Goal: Transaction & Acquisition: Purchase product/service

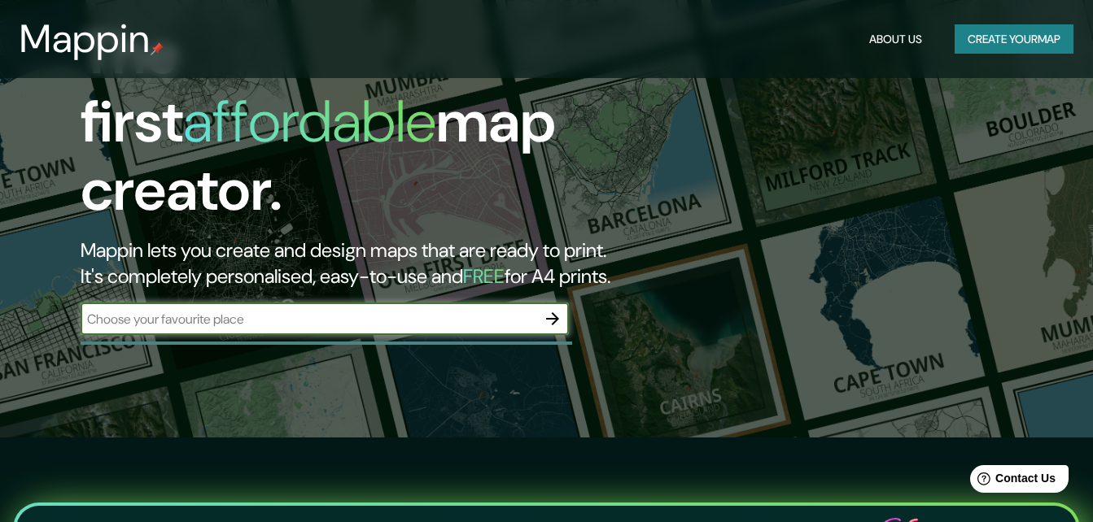
scroll to position [163, 0]
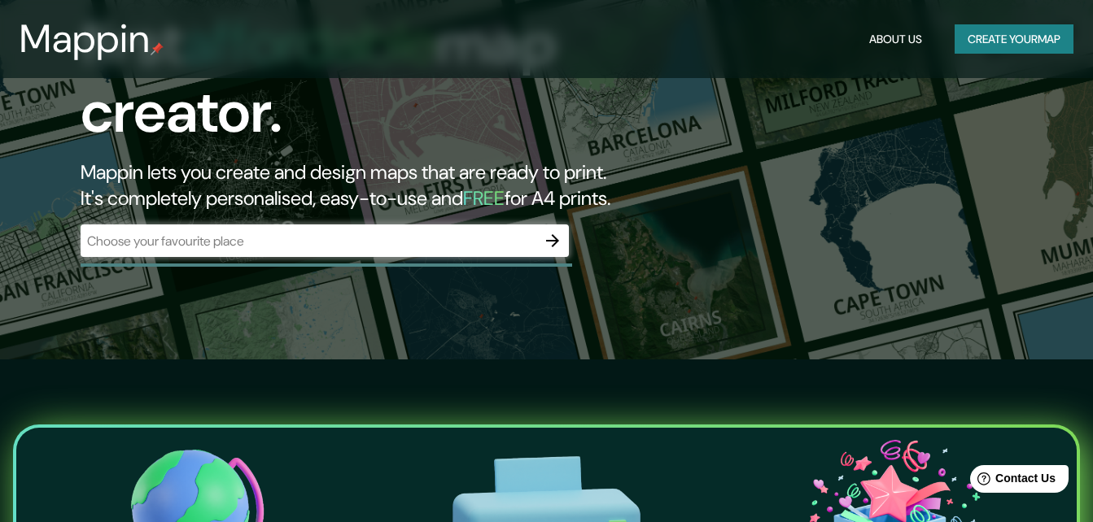
click at [961, 55] on div "Mappin About Us Create your map" at bounding box center [546, 39] width 1093 height 52
click at [962, 46] on button "Create your map" at bounding box center [1013, 39] width 119 height 30
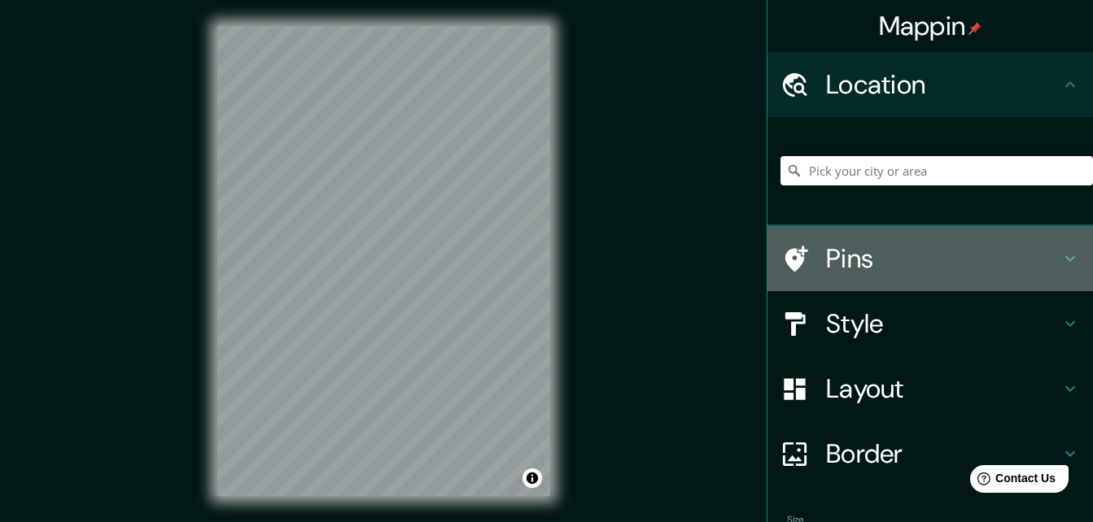
click at [1060, 255] on icon at bounding box center [1070, 259] width 20 height 20
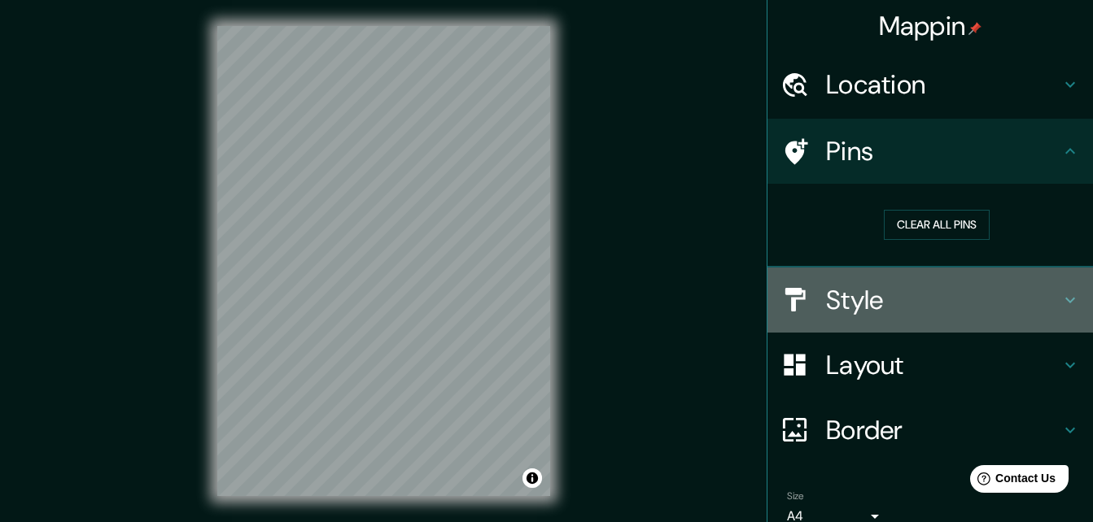
click at [1060, 295] on icon at bounding box center [1070, 300] width 20 height 20
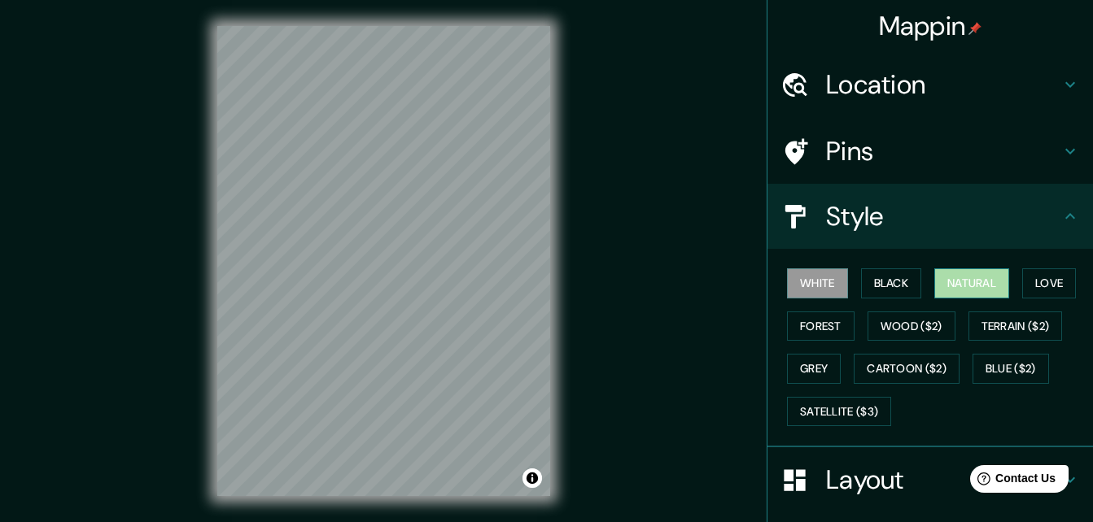
click at [984, 283] on button "Natural" at bounding box center [971, 283] width 75 height 30
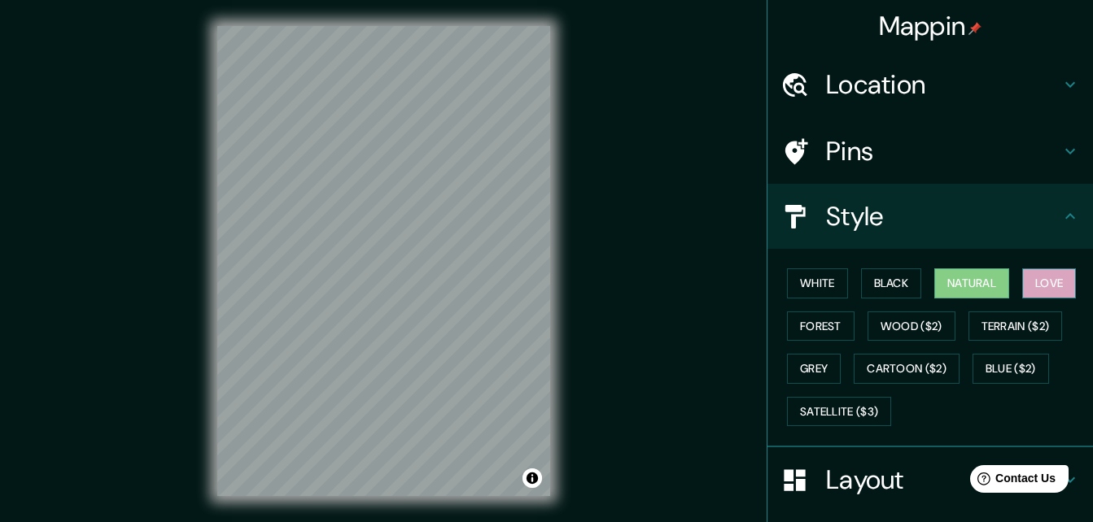
click at [1030, 273] on button "Love" at bounding box center [1049, 283] width 54 height 30
click at [810, 324] on button "Forest" at bounding box center [821, 327] width 68 height 30
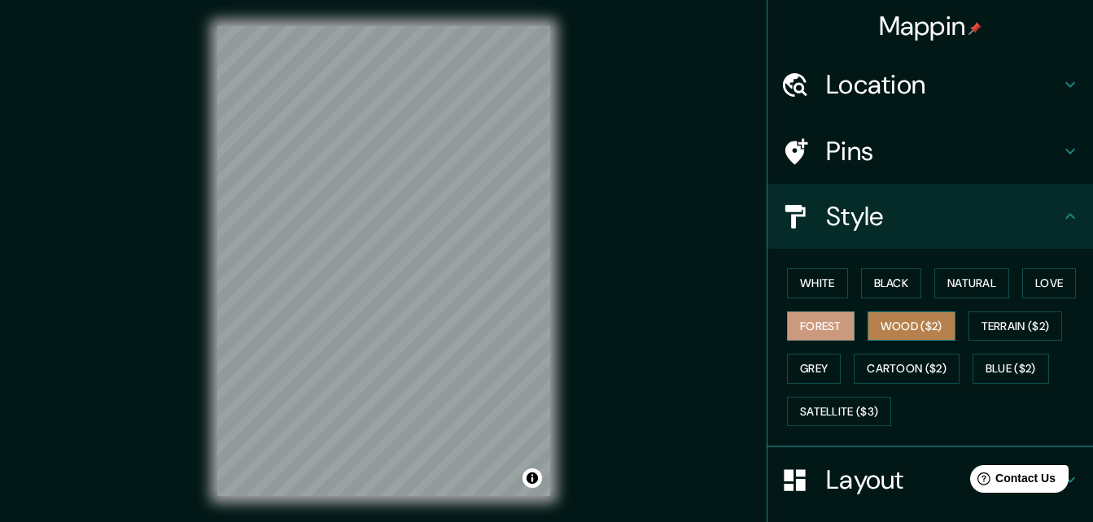
click at [909, 317] on button "Wood ($2)" at bounding box center [911, 327] width 88 height 30
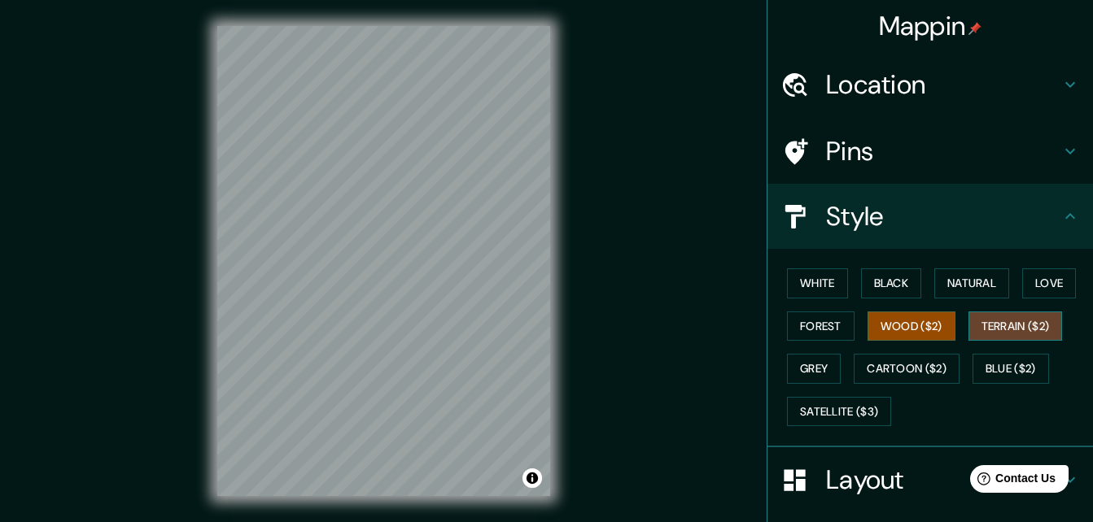
click at [1007, 316] on button "Terrain ($2)" at bounding box center [1015, 327] width 94 height 30
click at [823, 284] on button "White" at bounding box center [817, 283] width 61 height 30
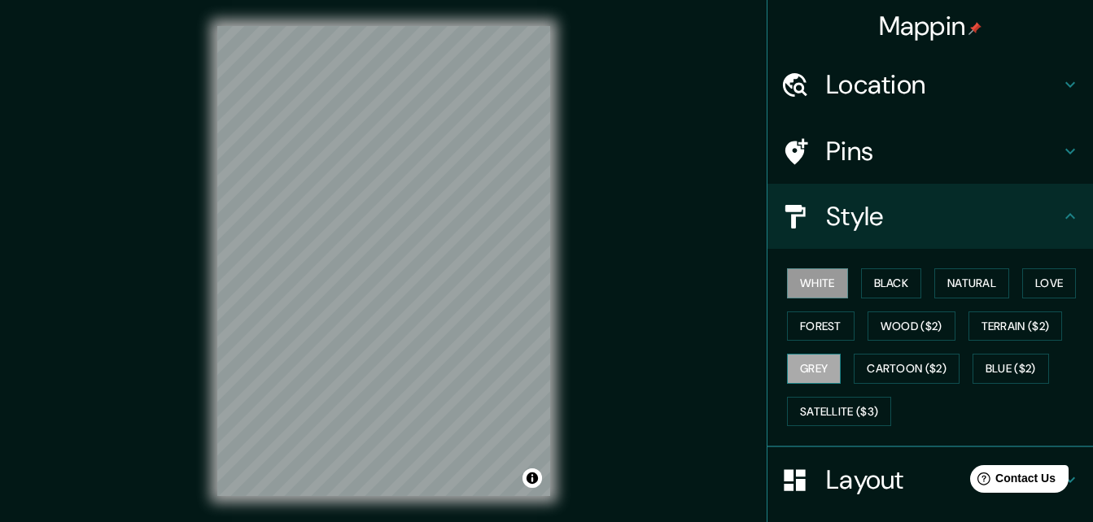
click at [807, 370] on button "Grey" at bounding box center [814, 369] width 54 height 30
click at [802, 321] on button "Forest" at bounding box center [821, 327] width 68 height 30
click at [806, 286] on button "White" at bounding box center [817, 283] width 61 height 30
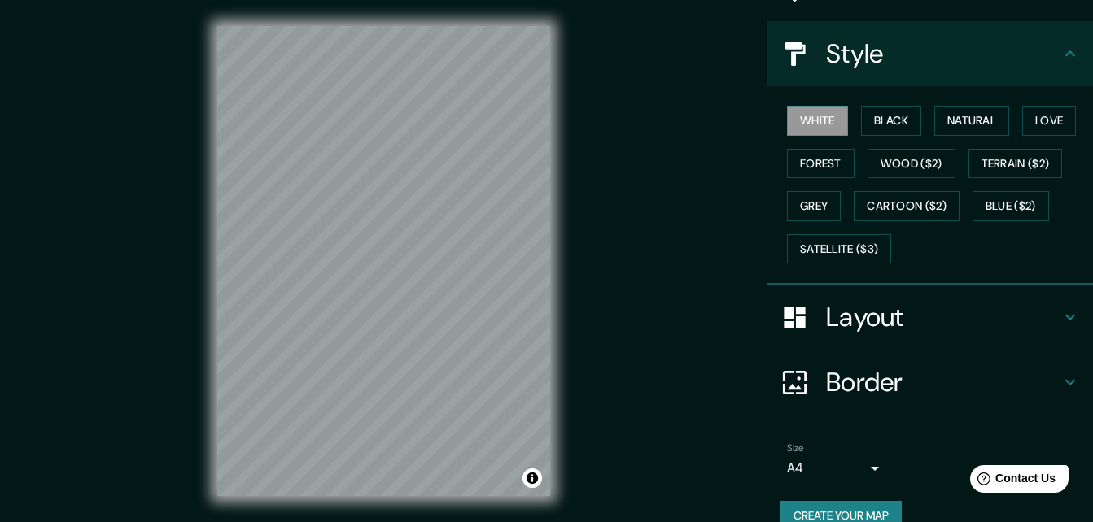
click at [976, 315] on h4 "Layout" at bounding box center [943, 317] width 234 height 33
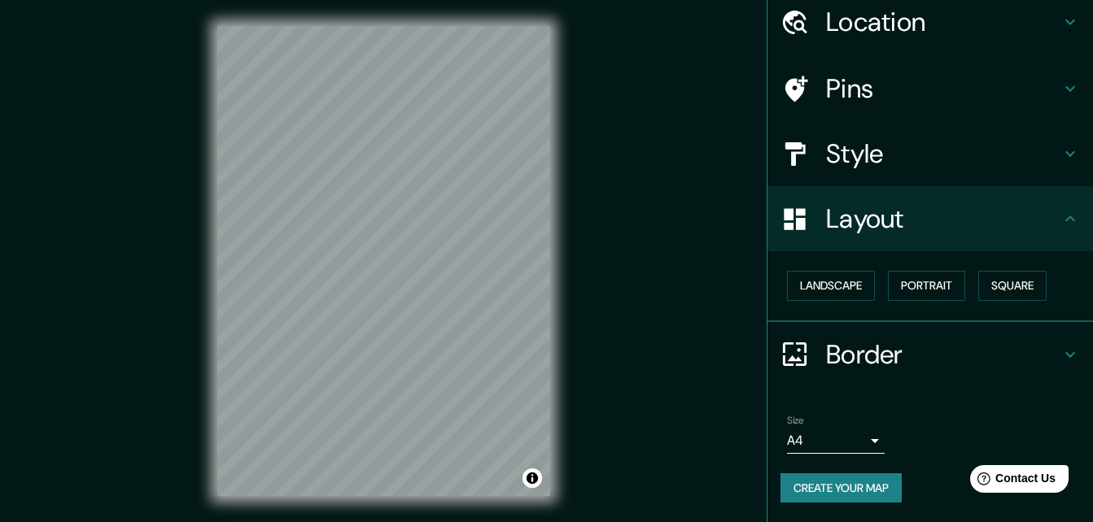
scroll to position [63, 0]
click at [840, 291] on button "Landscape" at bounding box center [831, 286] width 88 height 30
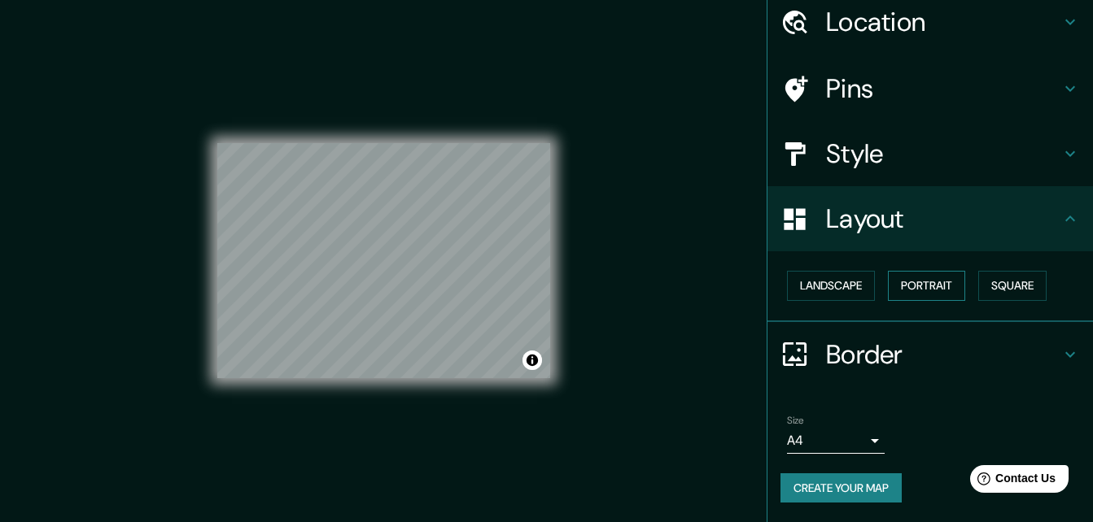
click at [913, 278] on button "Portrait" at bounding box center [926, 286] width 77 height 30
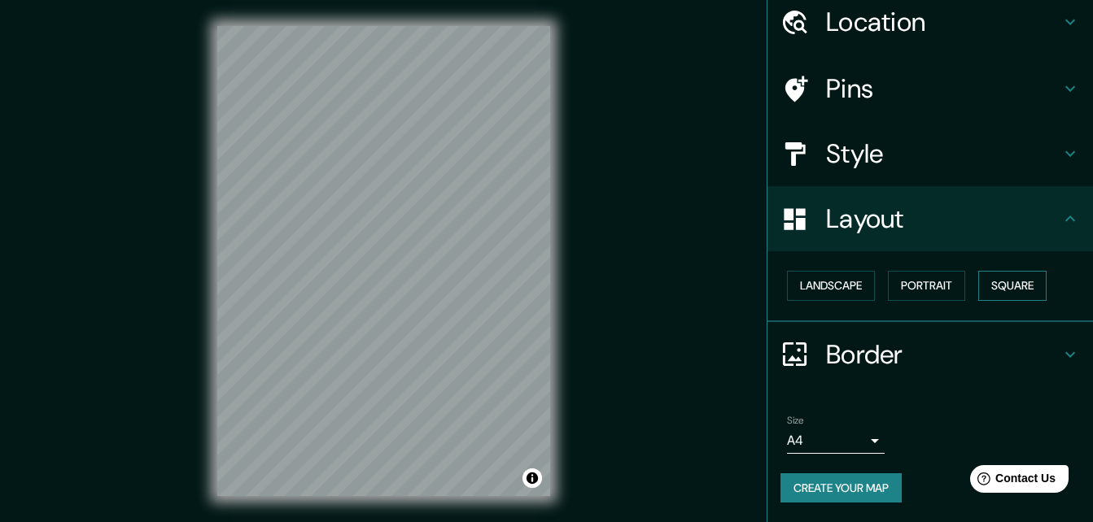
click at [998, 279] on button "Square" at bounding box center [1012, 286] width 68 height 30
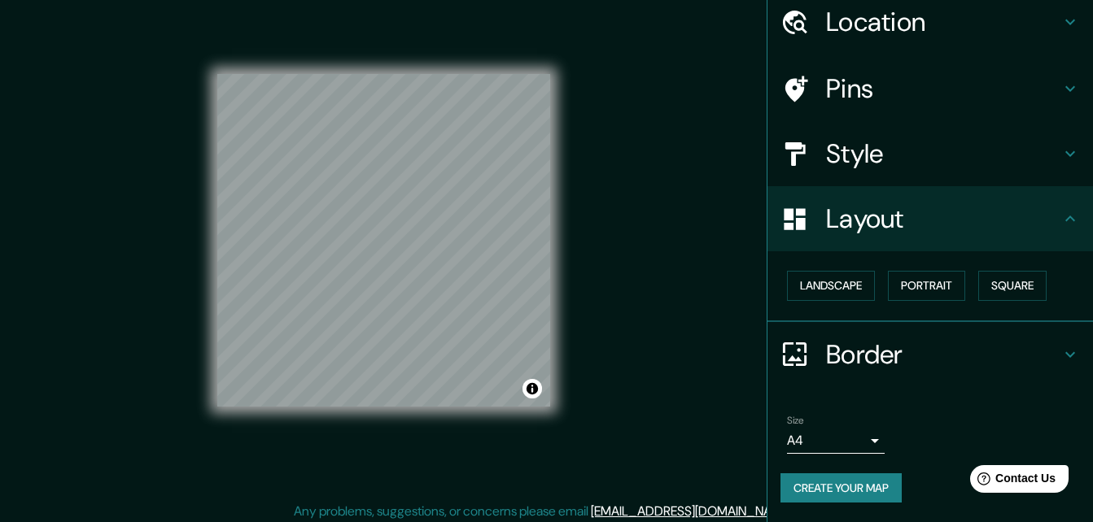
scroll to position [26, 0]
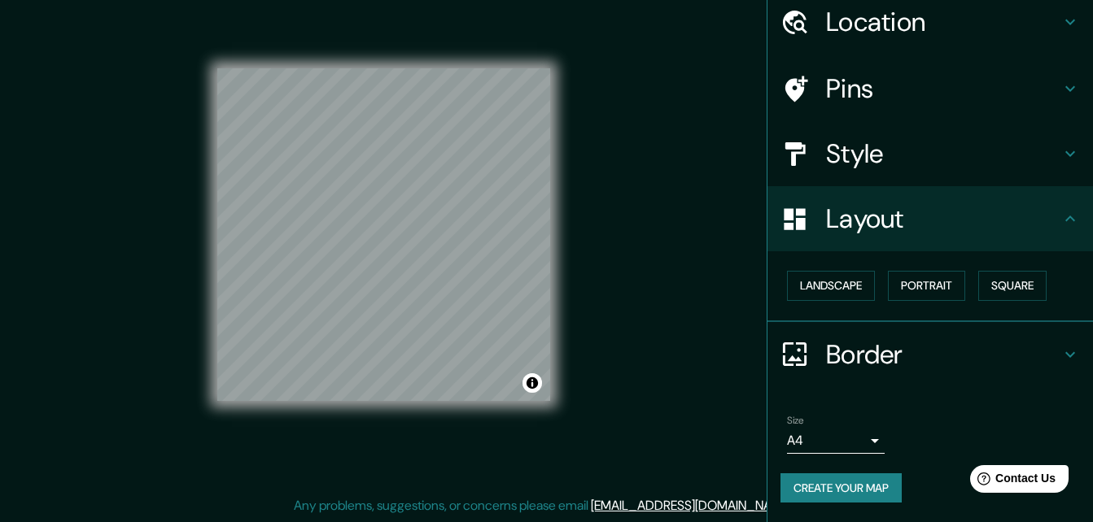
click at [981, 338] on h4 "Border" at bounding box center [943, 354] width 234 height 33
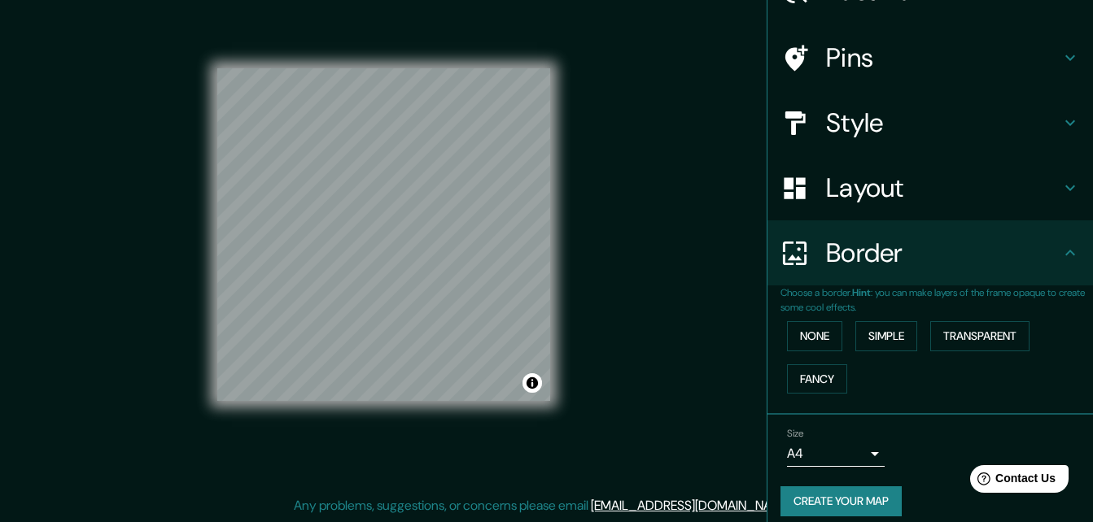
scroll to position [107, 0]
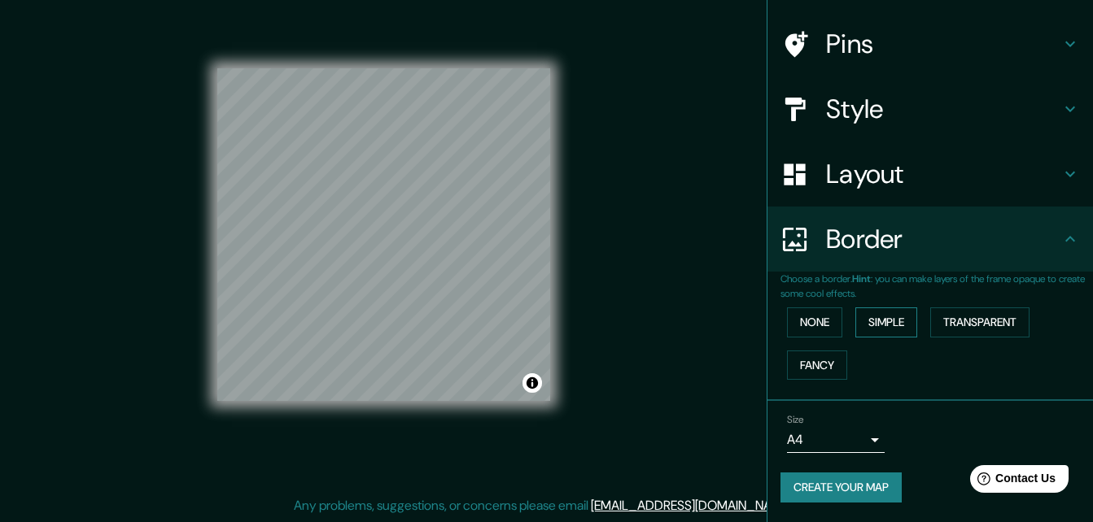
click at [882, 321] on button "Simple" at bounding box center [886, 323] width 62 height 30
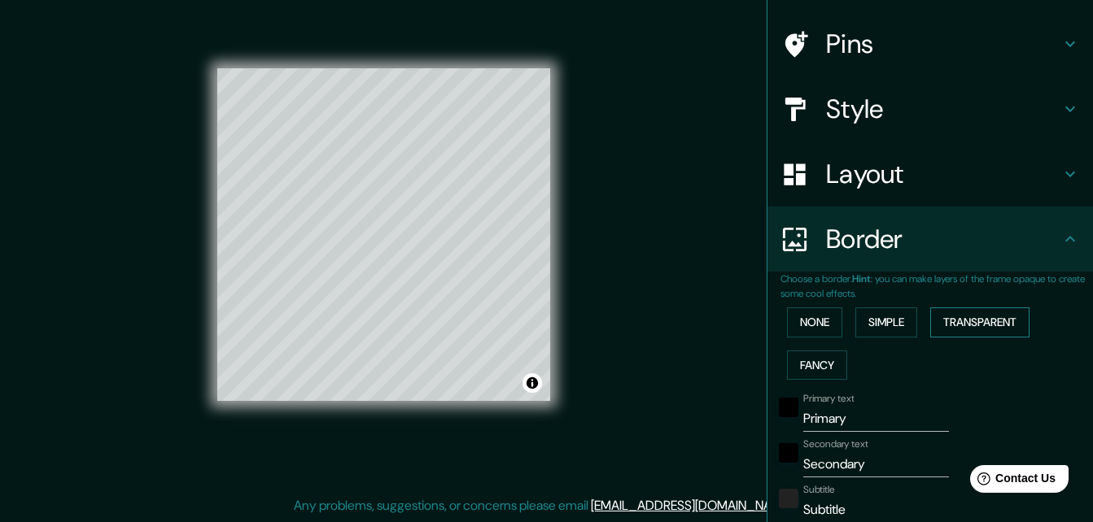
click at [955, 321] on button "Transparent" at bounding box center [979, 323] width 99 height 30
click at [821, 368] on button "Fancy" at bounding box center [817, 366] width 60 height 30
click at [787, 318] on button "None" at bounding box center [814, 323] width 55 height 30
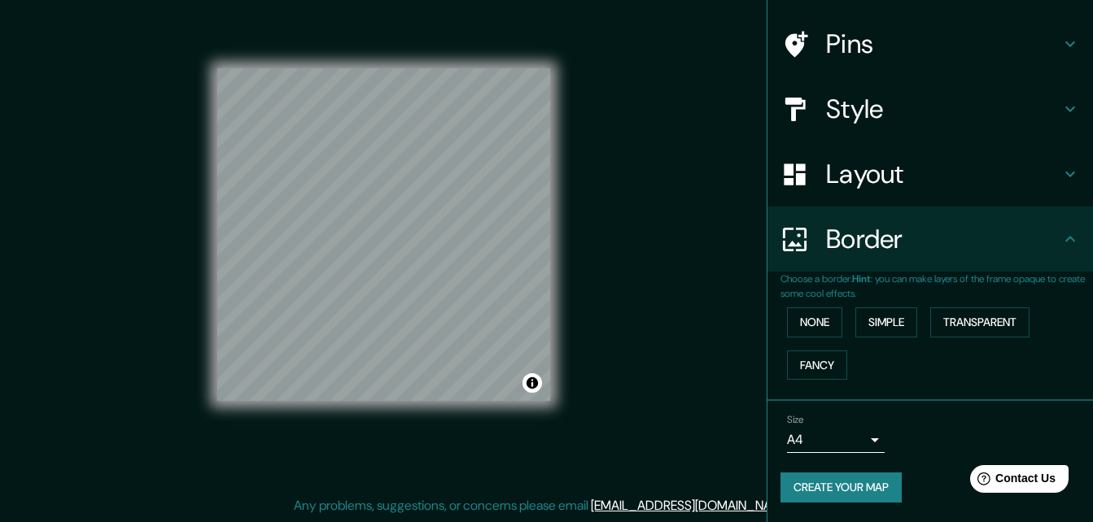
drag, startPoint x: 854, startPoint y: 424, endPoint x: 854, endPoint y: 434, distance: 10.6
click at [854, 434] on div "Size A4 single" at bounding box center [836, 433] width 98 height 39
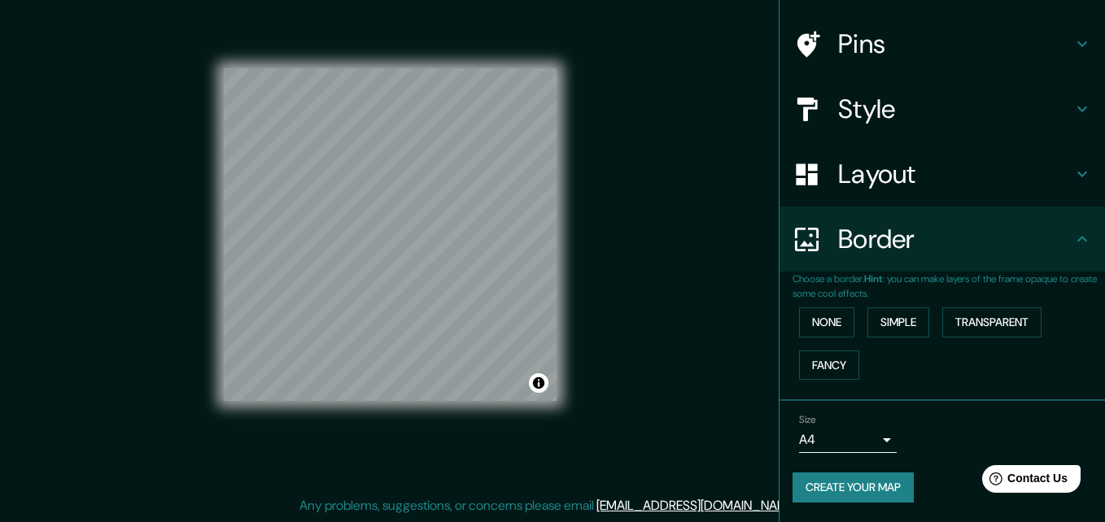
click at [853, 434] on body "Mappin Location Pins Style Layout Border Choose a border. Hint : you can make l…" at bounding box center [552, 235] width 1105 height 522
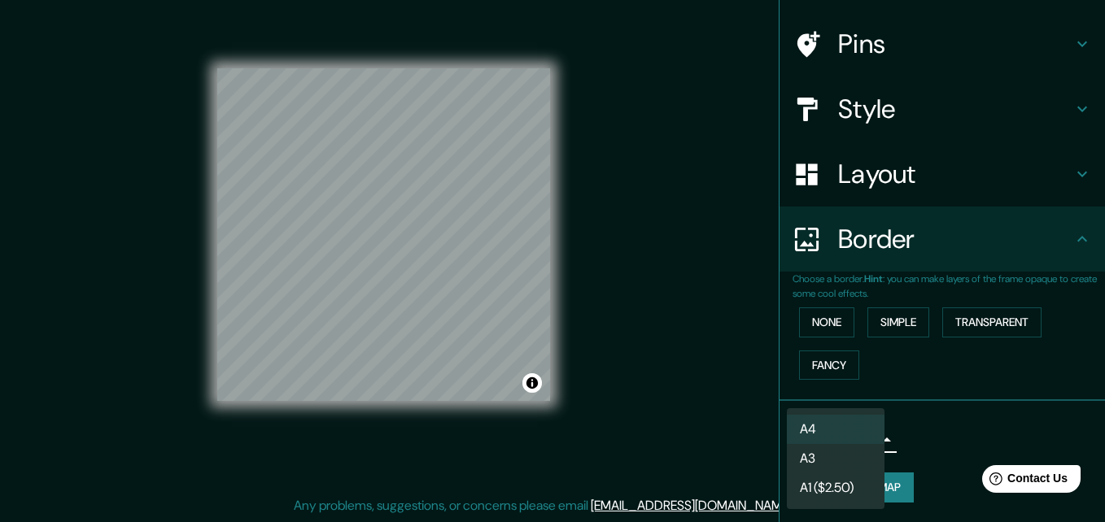
click at [850, 428] on li "A4" at bounding box center [836, 429] width 98 height 29
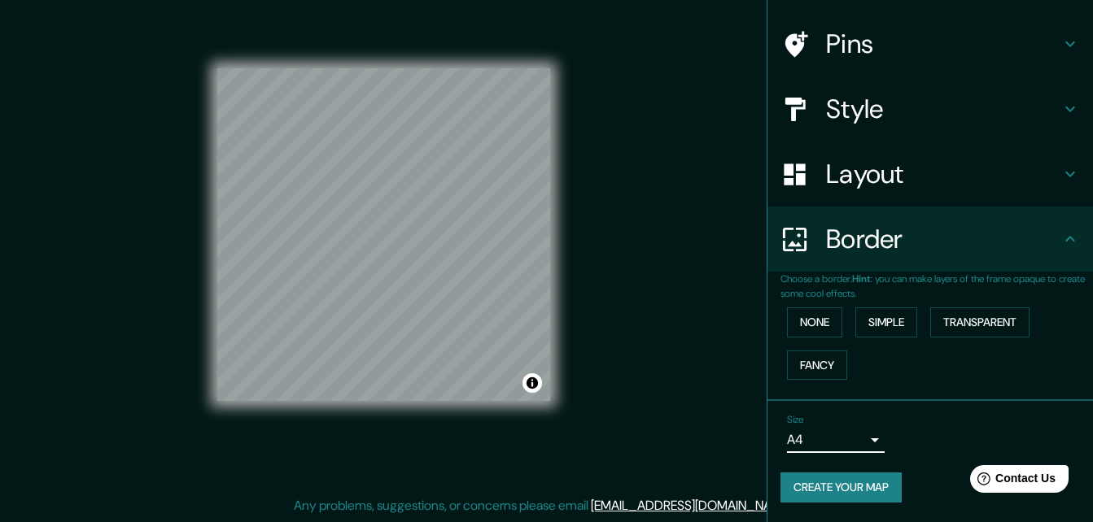
click at [856, 477] on button "Create your map" at bounding box center [840, 488] width 121 height 30
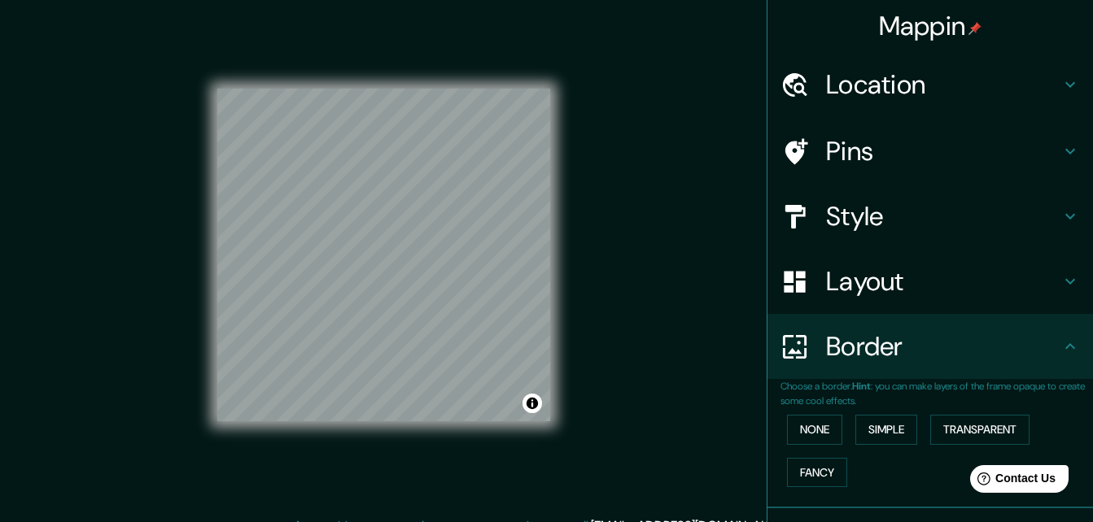
scroll to position [0, 0]
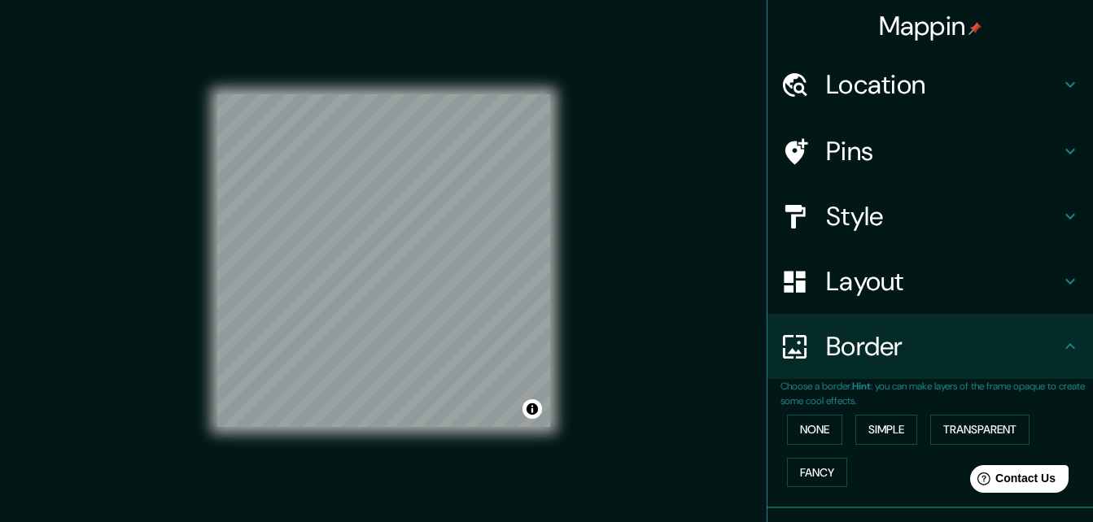
click at [1064, 85] on icon at bounding box center [1070, 85] width 20 height 20
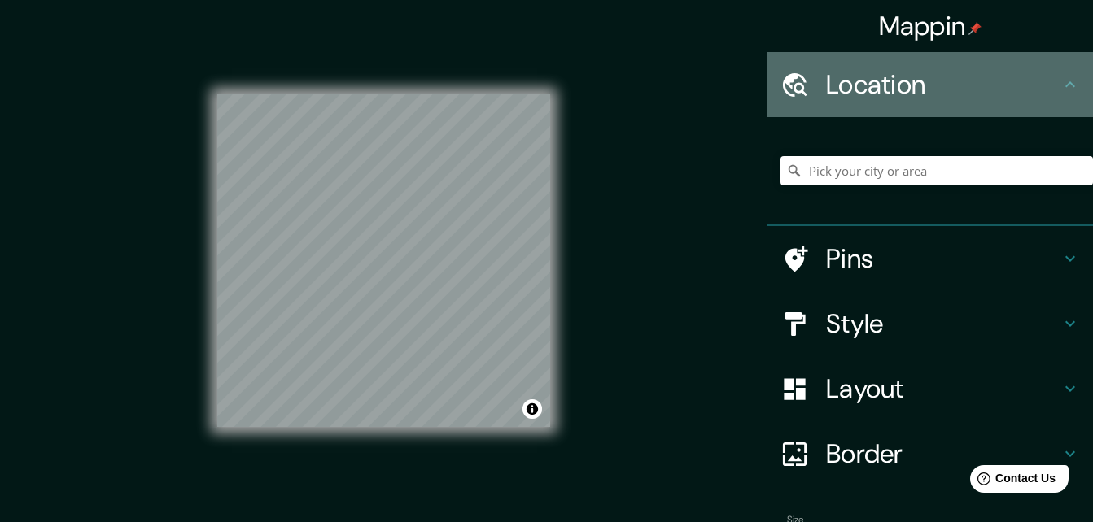
click at [1060, 85] on icon at bounding box center [1070, 85] width 20 height 20
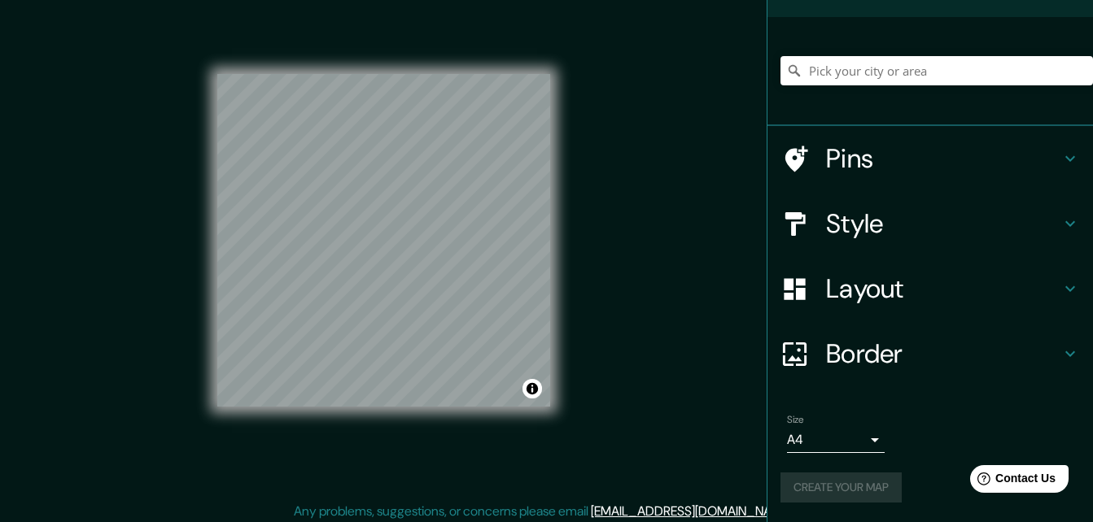
scroll to position [26, 0]
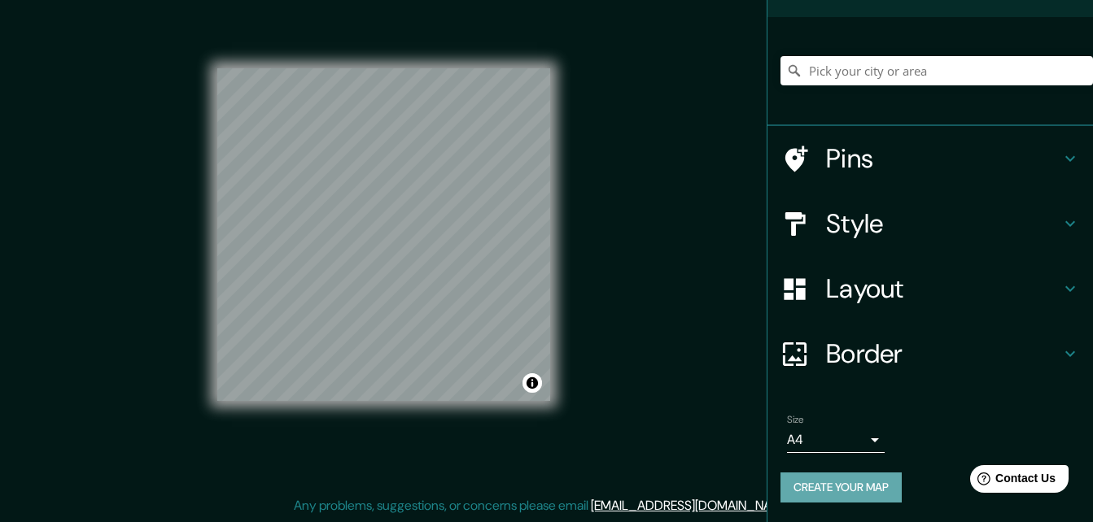
click at [845, 479] on button "Create your map" at bounding box center [840, 488] width 121 height 30
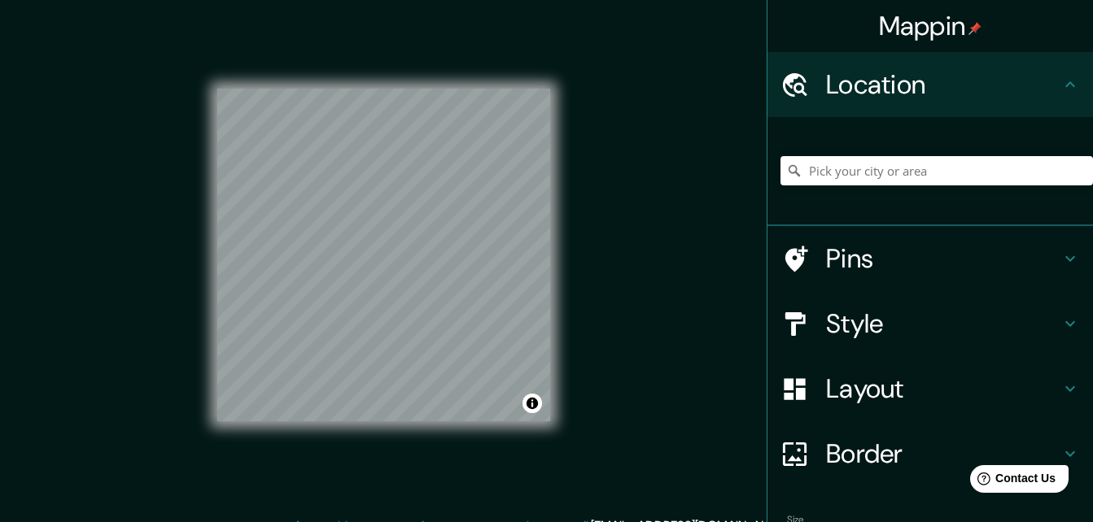
scroll to position [0, 0]
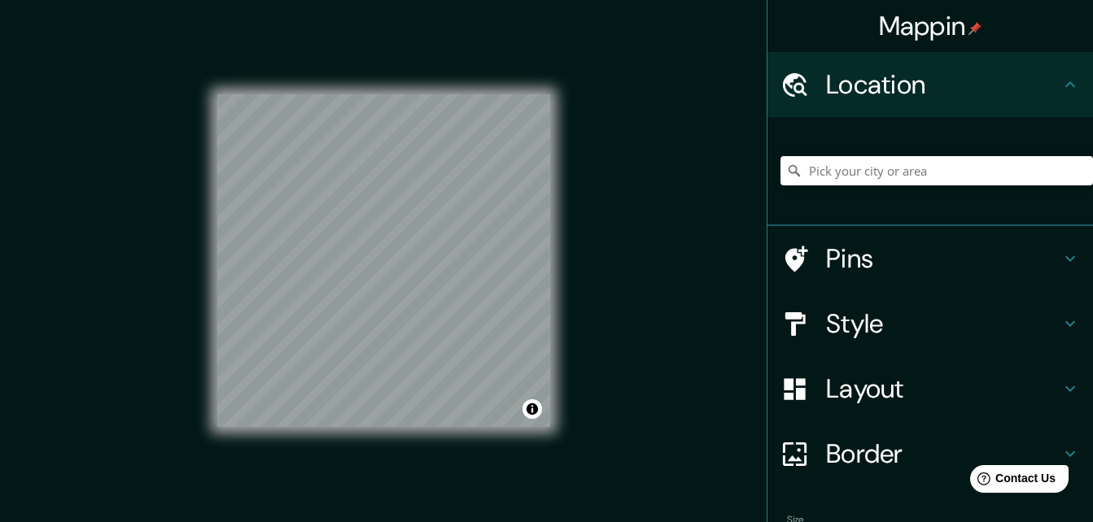
click at [1038, 87] on h4 "Location" at bounding box center [943, 84] width 234 height 33
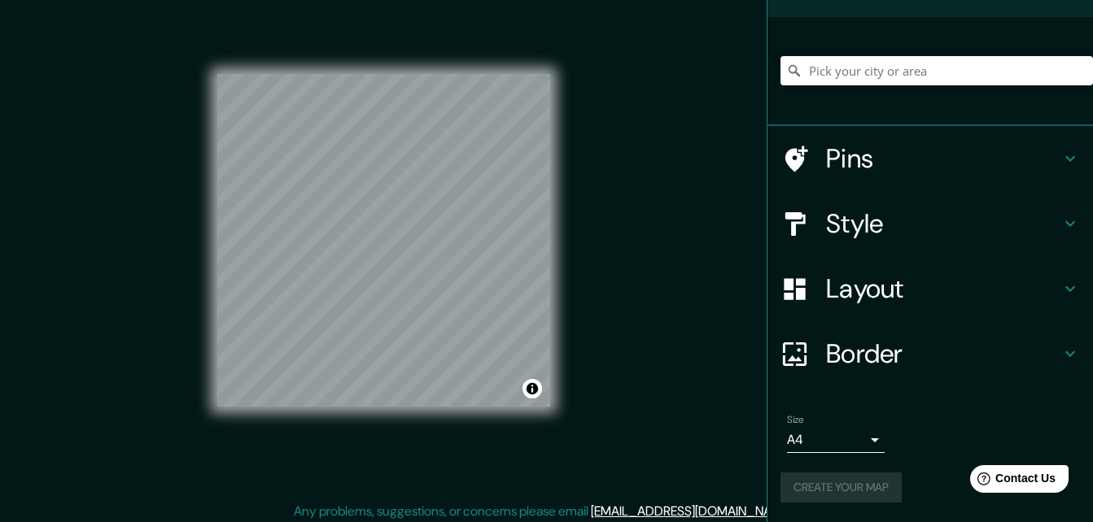
scroll to position [26, 0]
